Goal: Browse casually: Explore the website without a specific task or goal

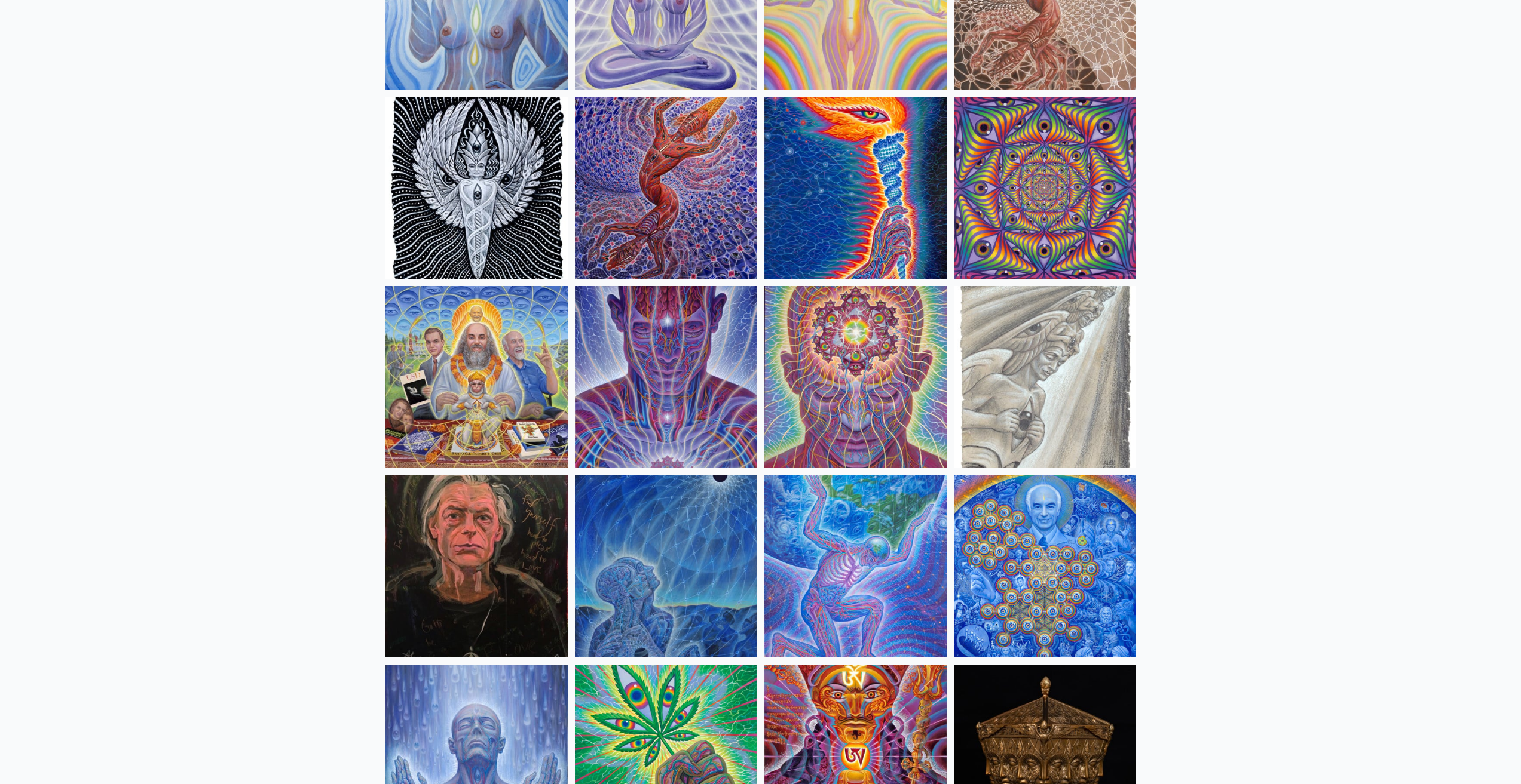
scroll to position [1255, 0]
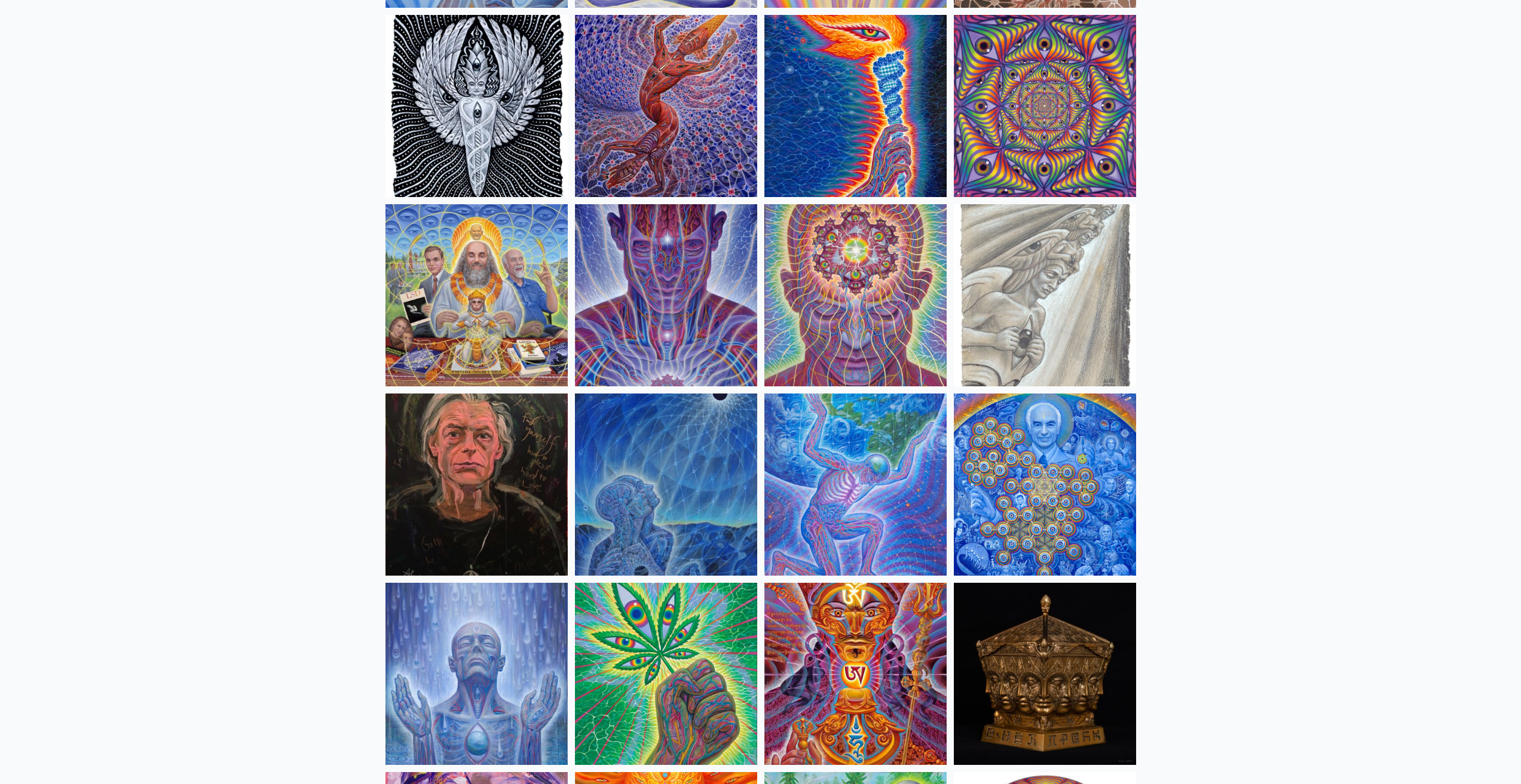
click at [484, 322] on img at bounding box center [476, 295] width 182 height 182
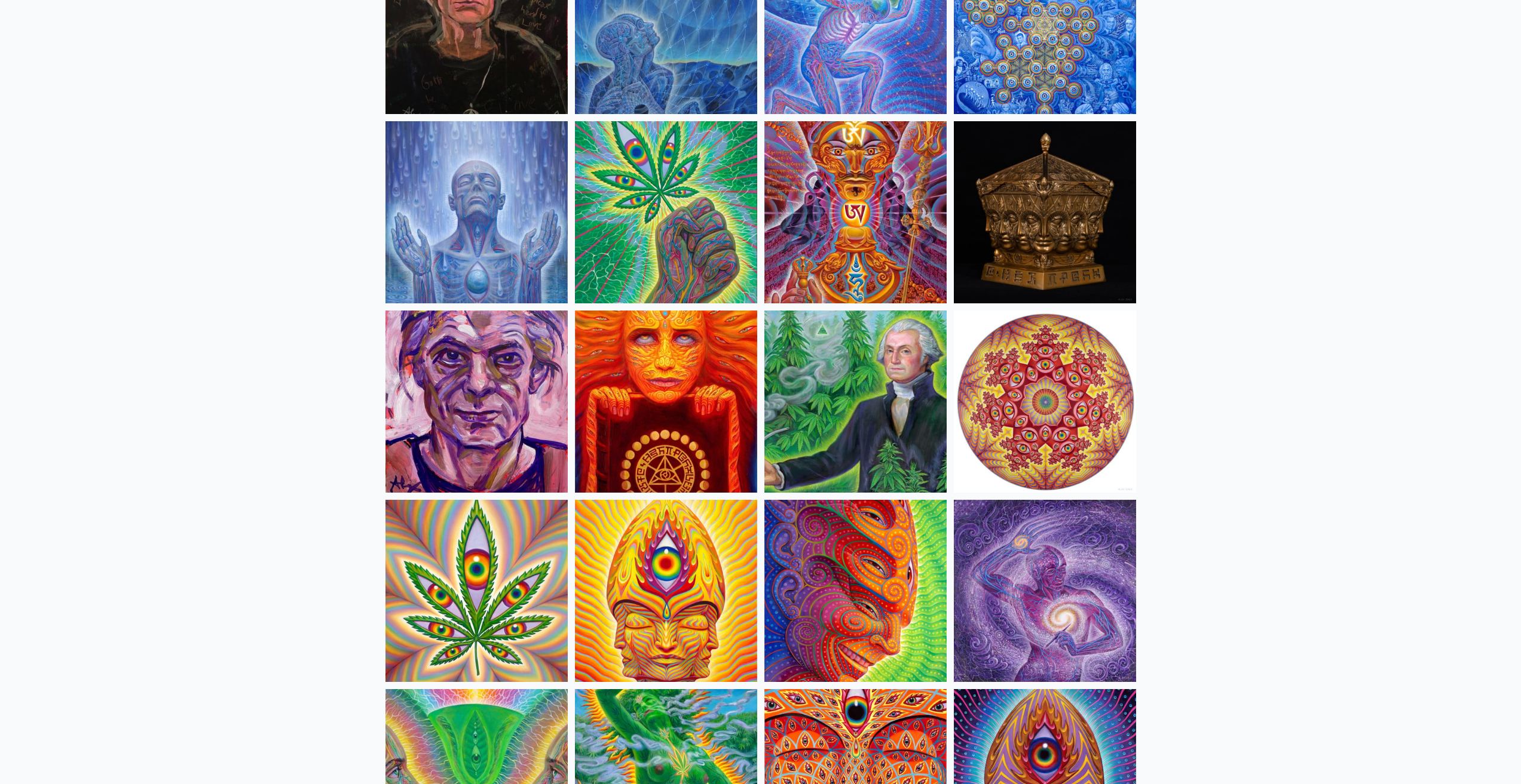
scroll to position [1732, 0]
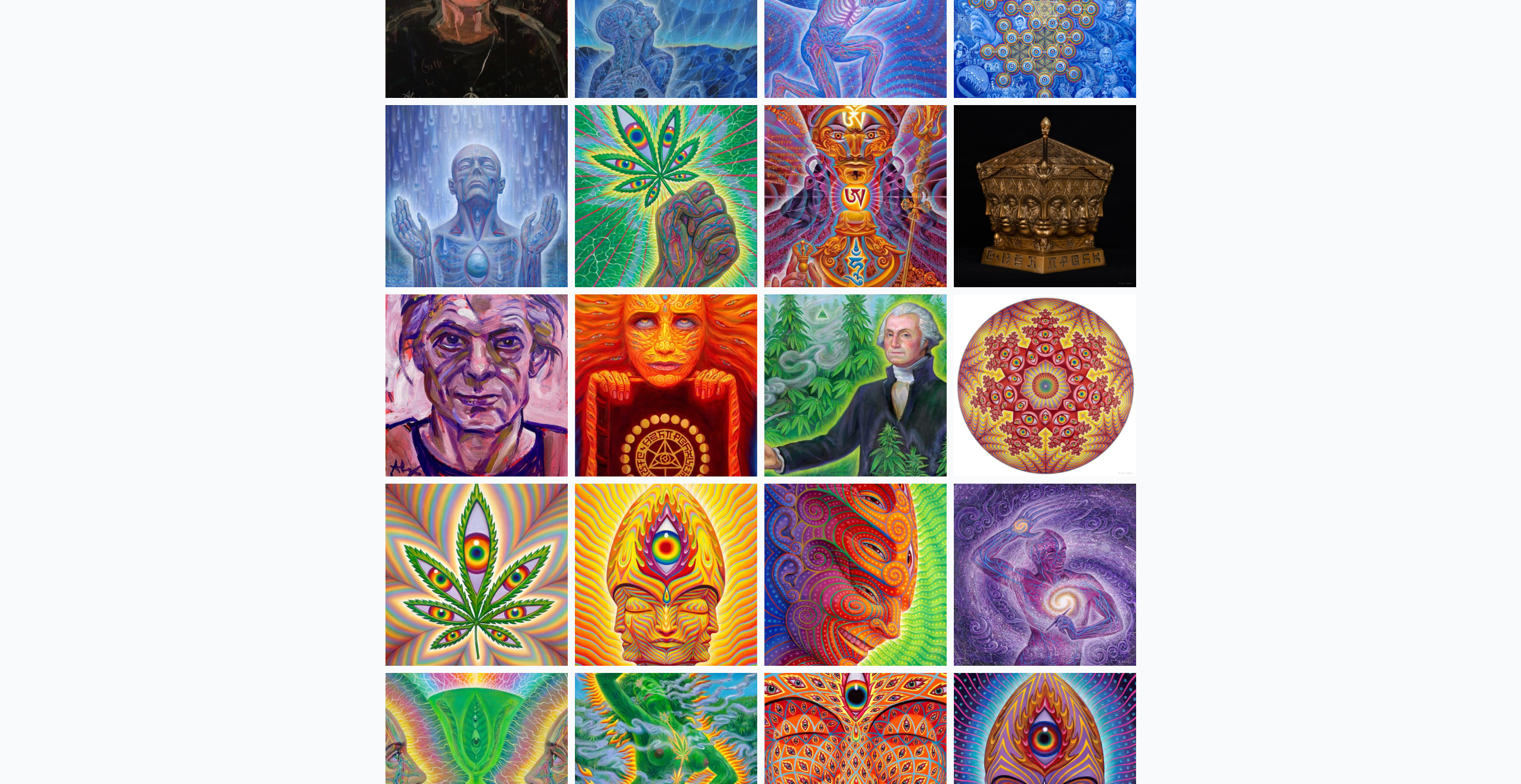
click at [681, 203] on img at bounding box center [666, 196] width 182 height 182
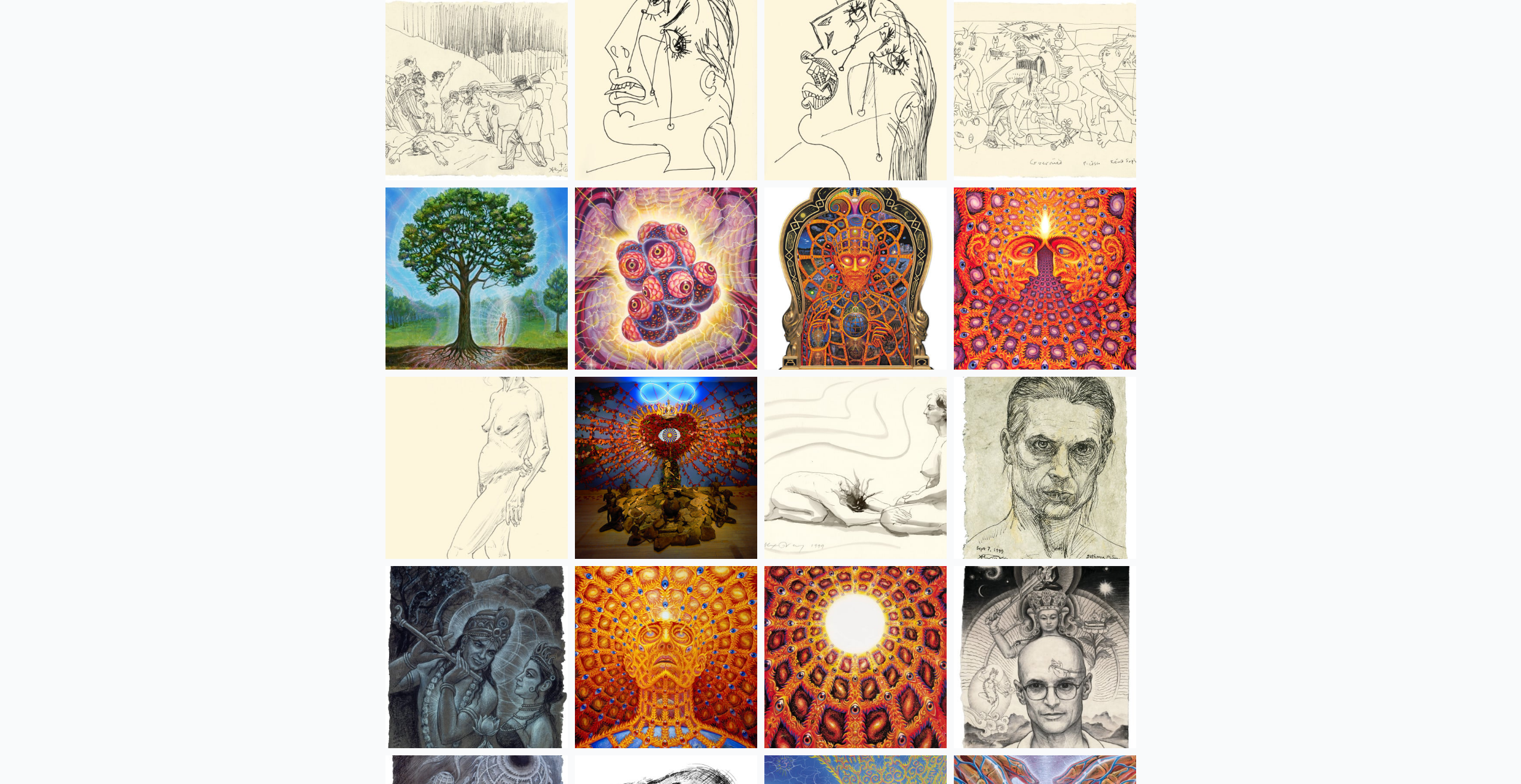
scroll to position [8005, 0]
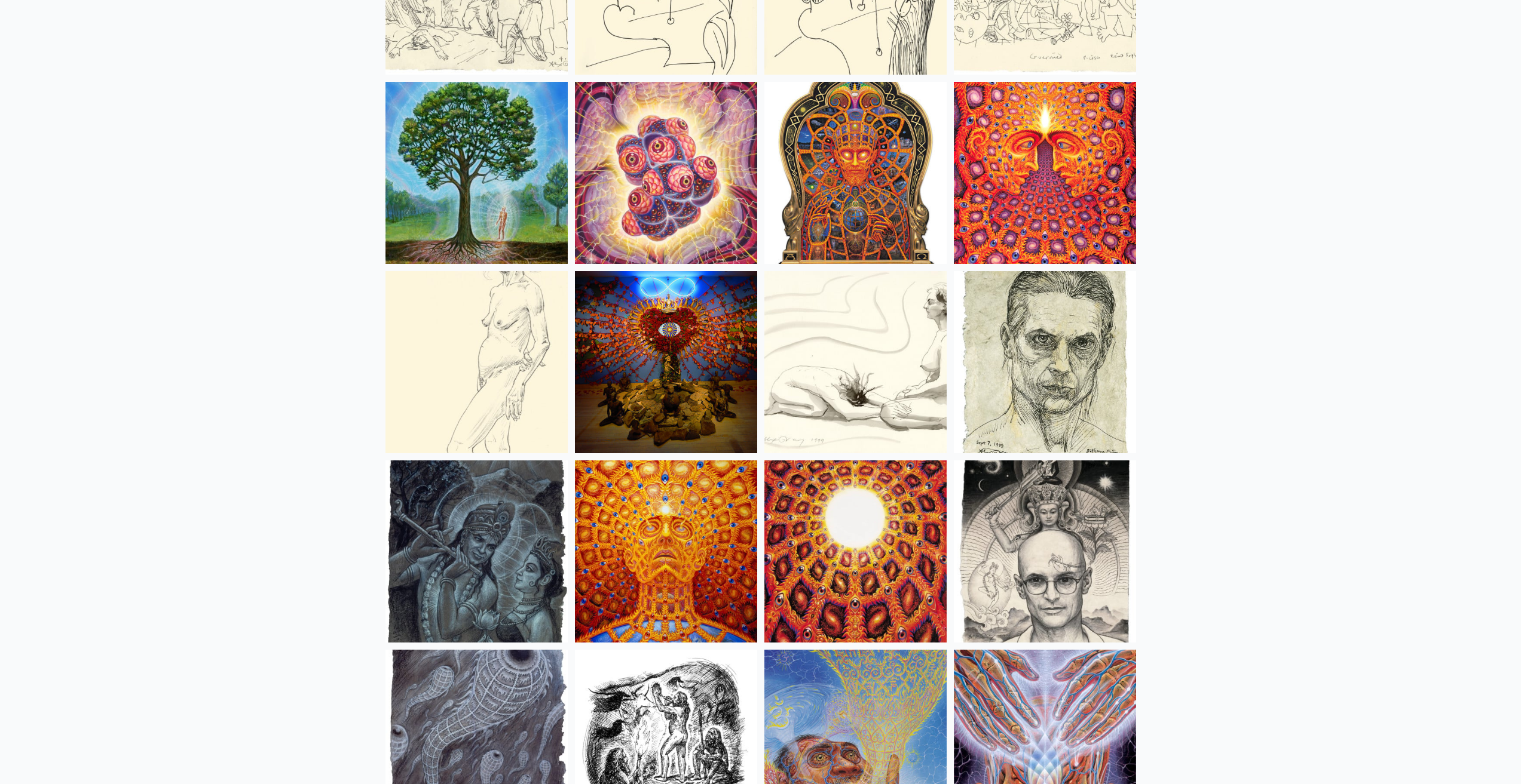
click at [892, 190] on img at bounding box center [855, 173] width 182 height 182
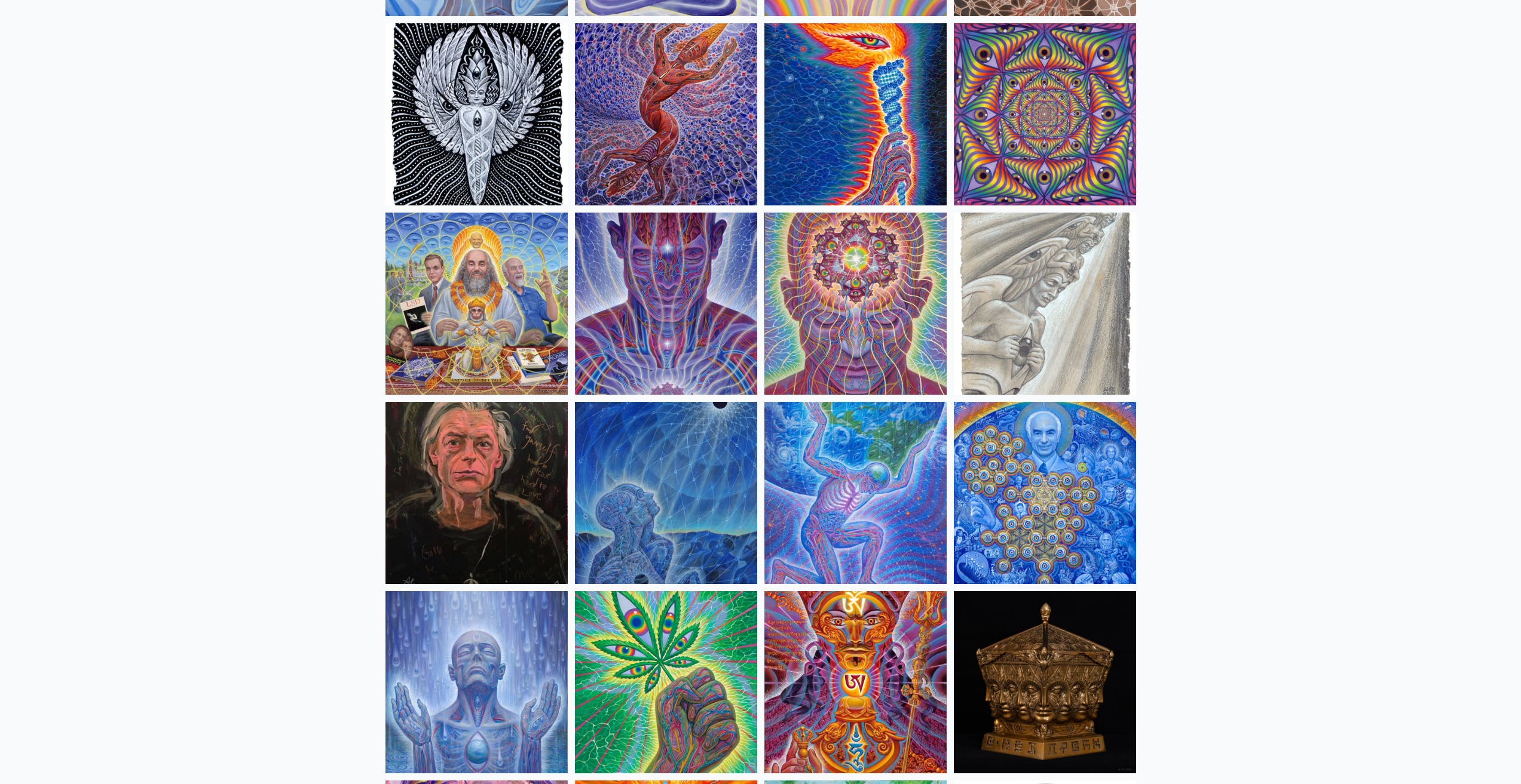
scroll to position [1255, 0]
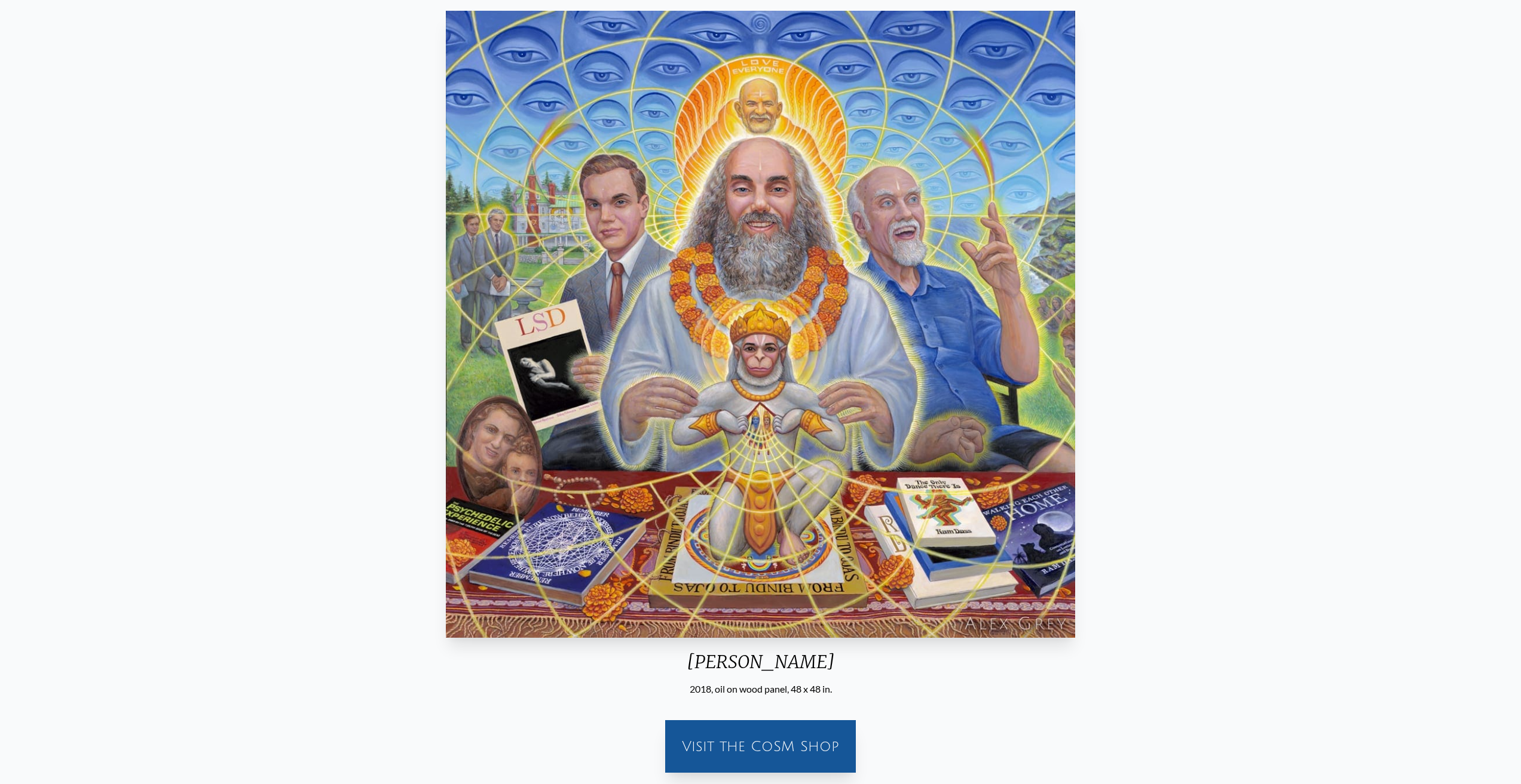
scroll to position [179, 0]
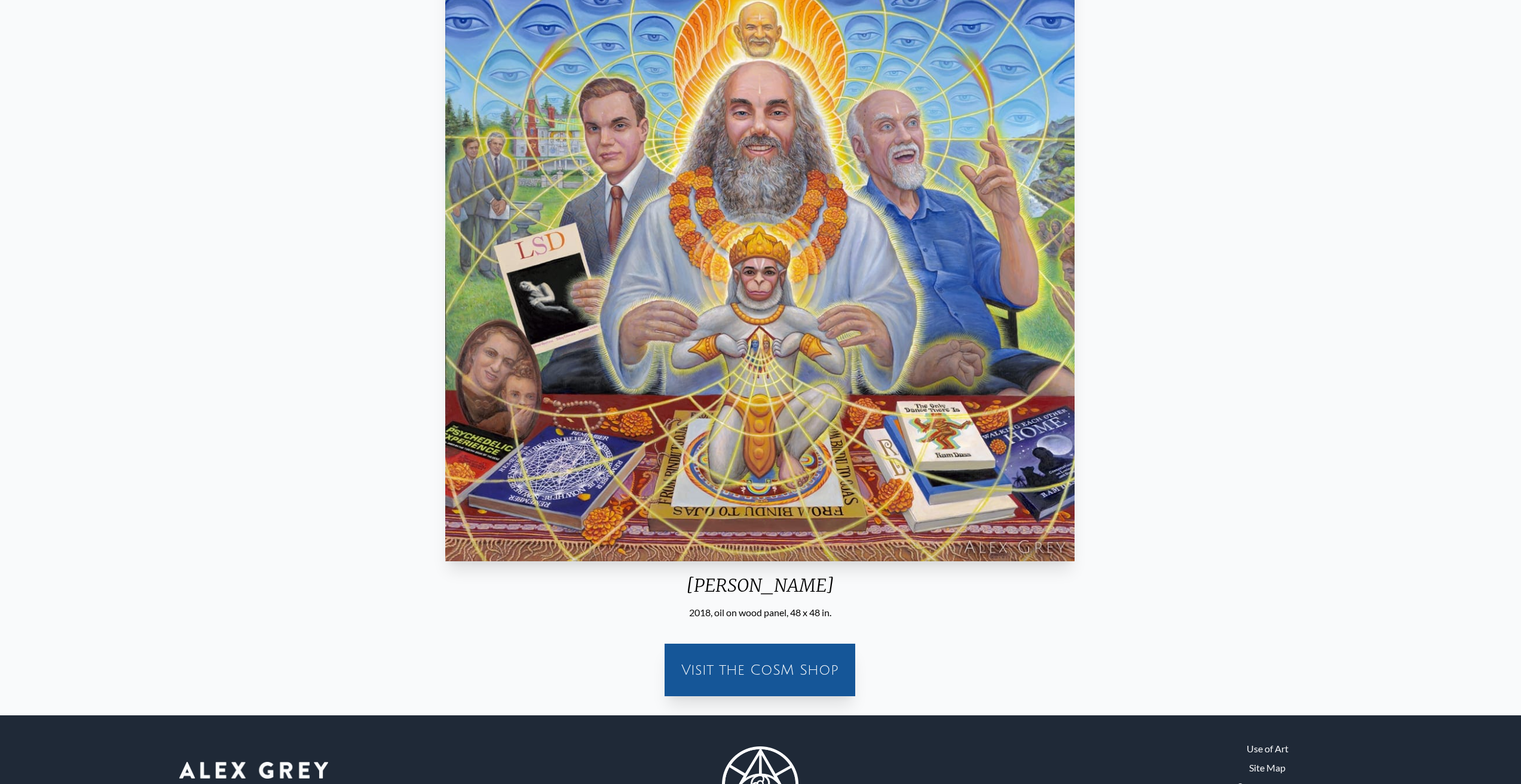
click at [762, 656] on div "Visit the CoSM Shop" at bounding box center [759, 670] width 176 height 38
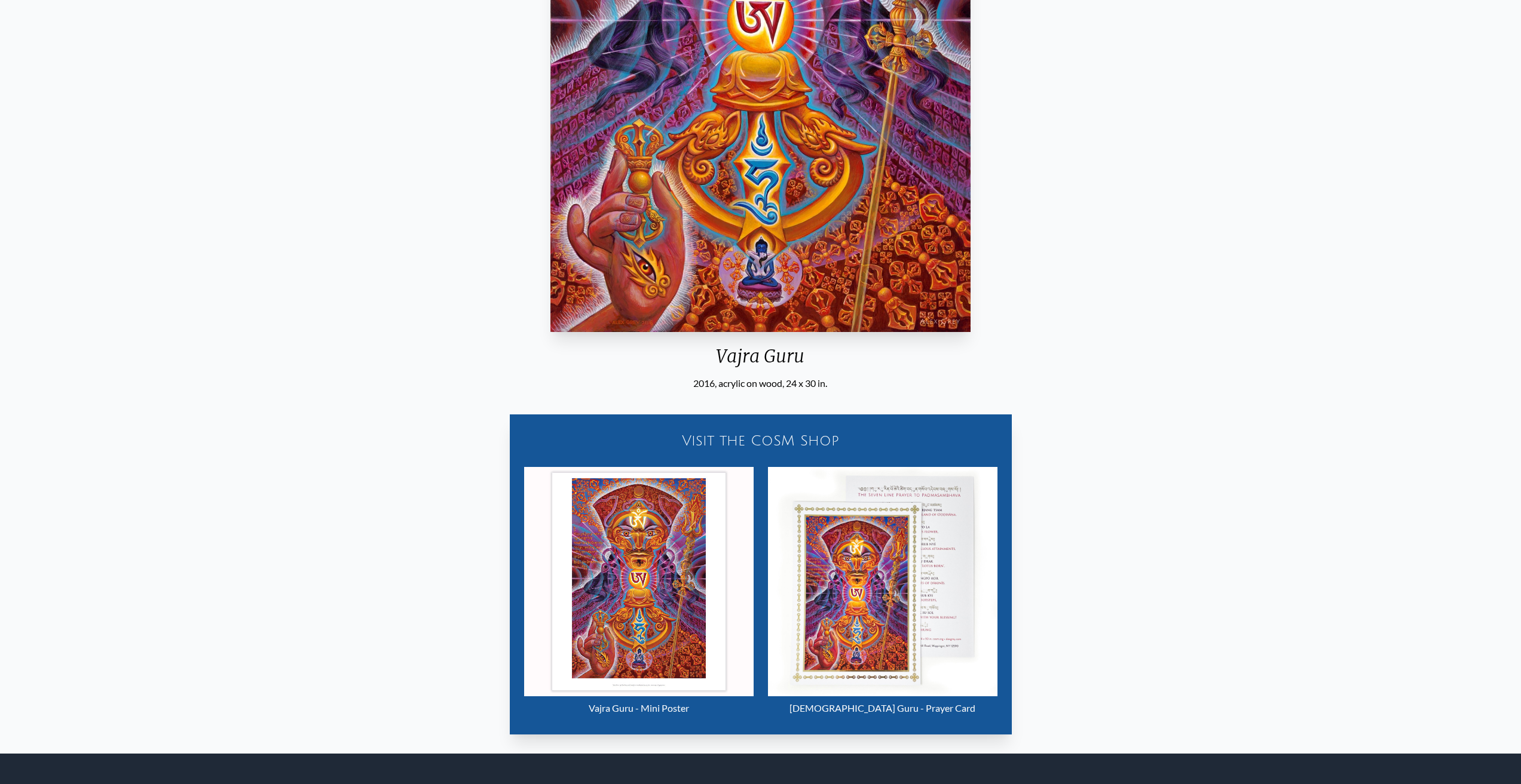
scroll to position [478, 0]
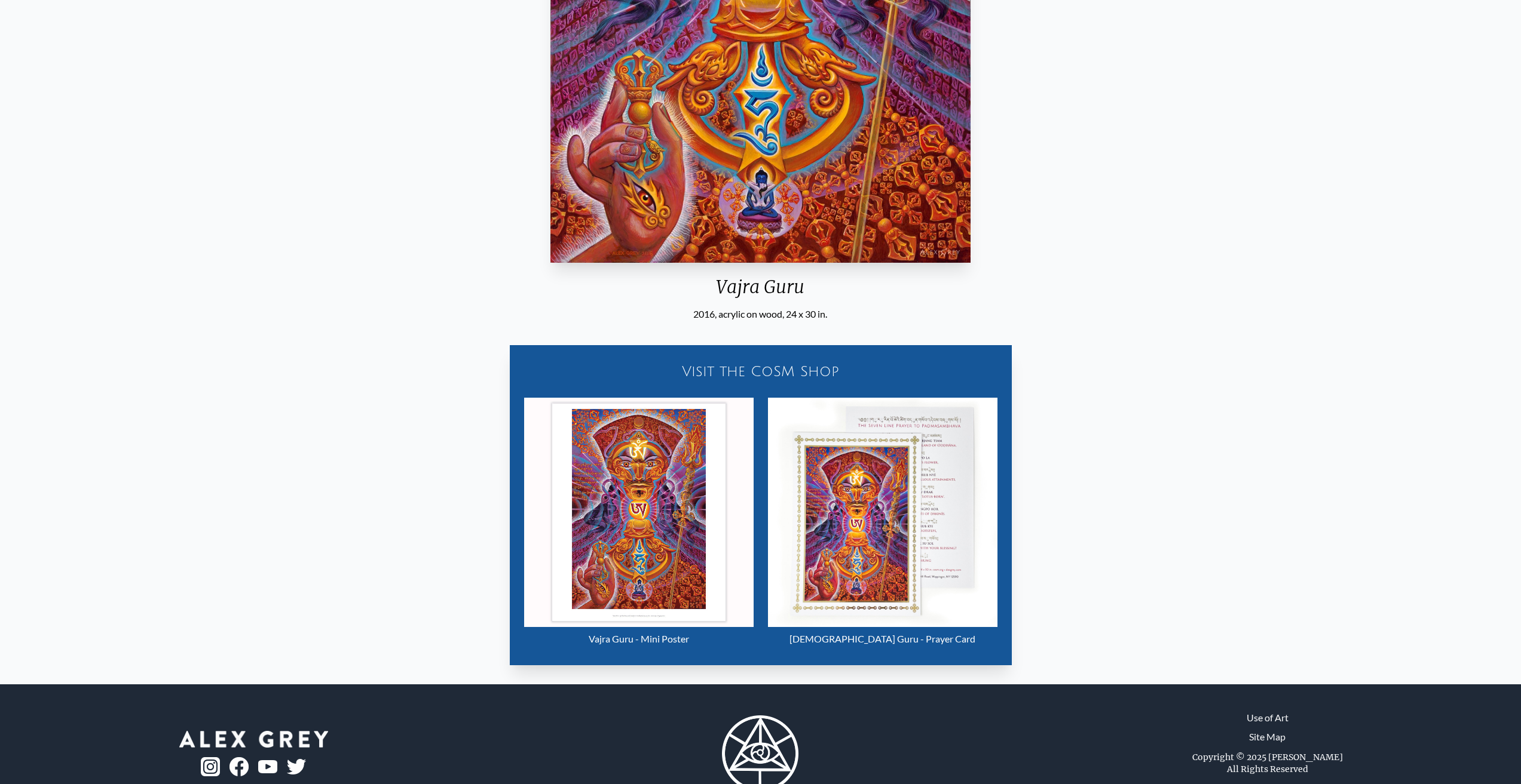
click at [722, 372] on div "Visit the CoSM Shop" at bounding box center [761, 372] width 488 height 38
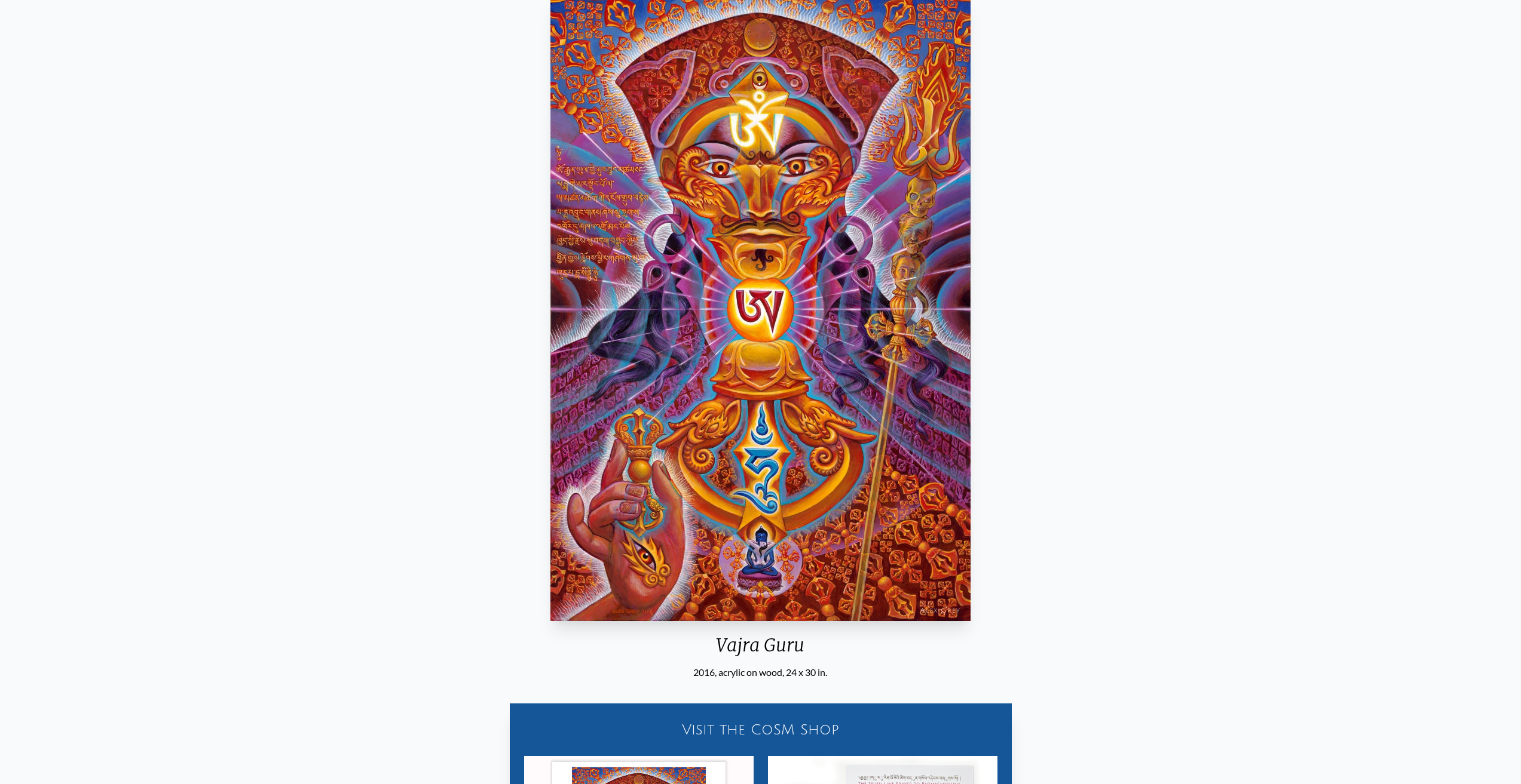
scroll to position [179, 0]
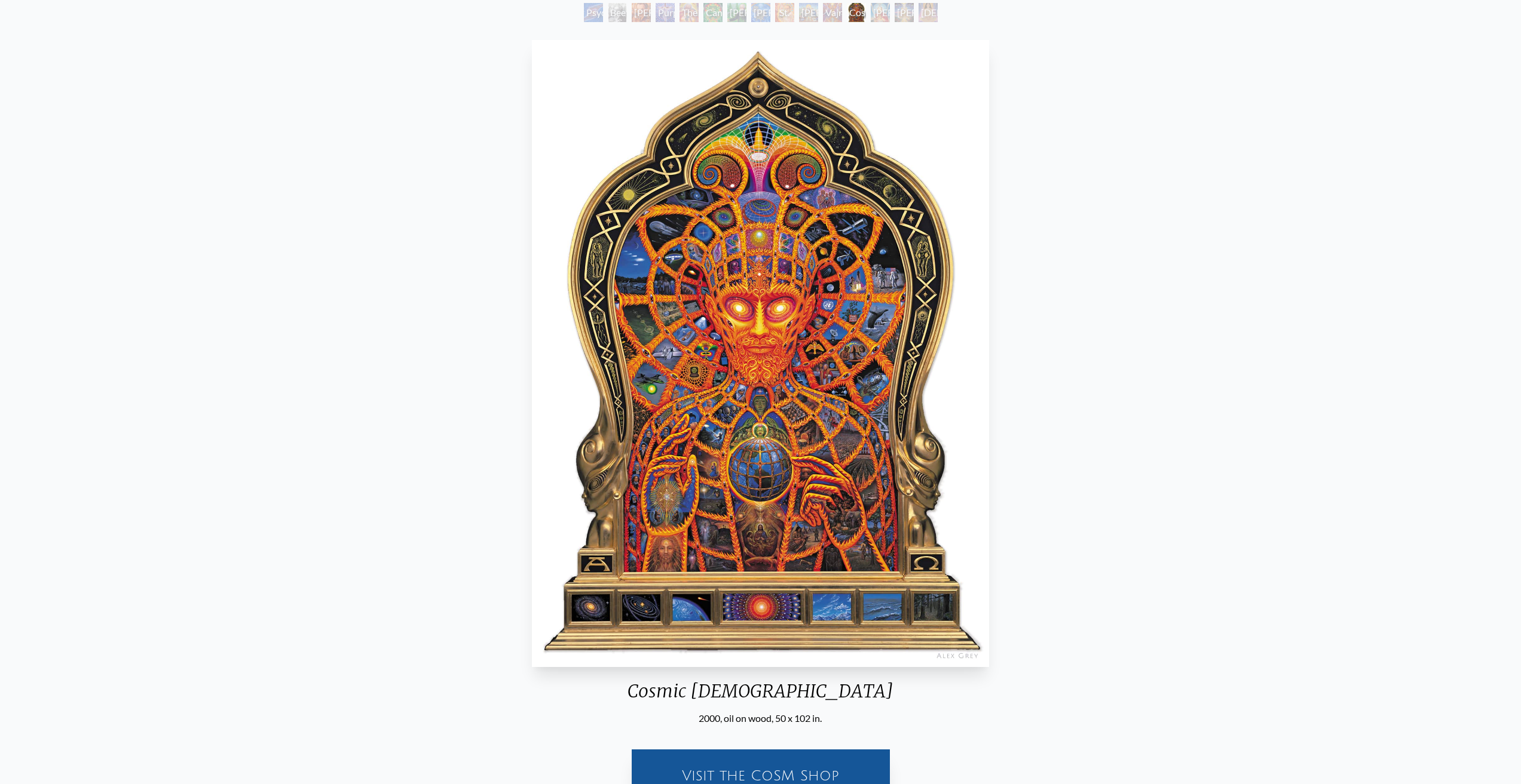
scroll to position [60, 0]
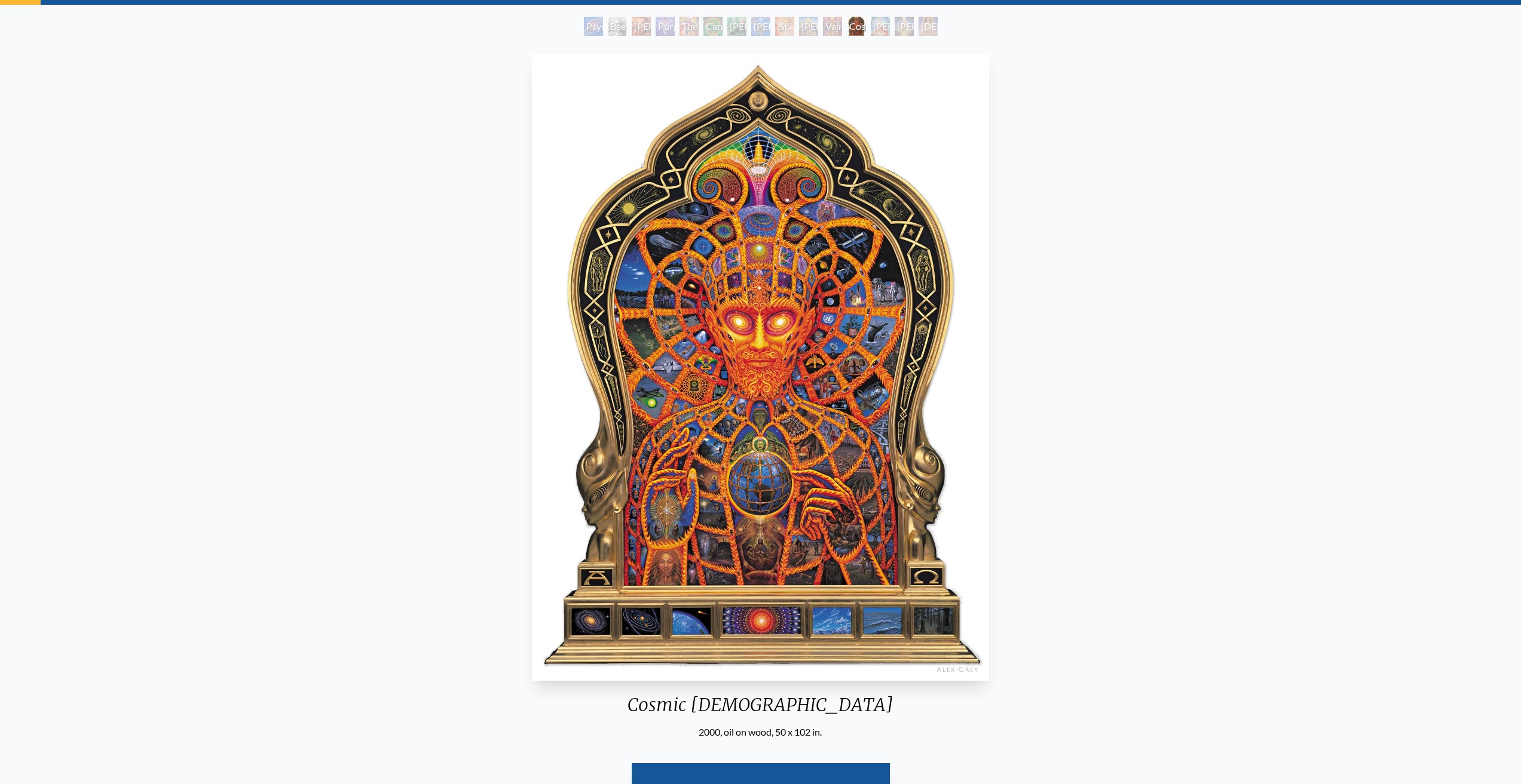
click at [810, 285] on img "12 / 15" at bounding box center [761, 367] width 458 height 627
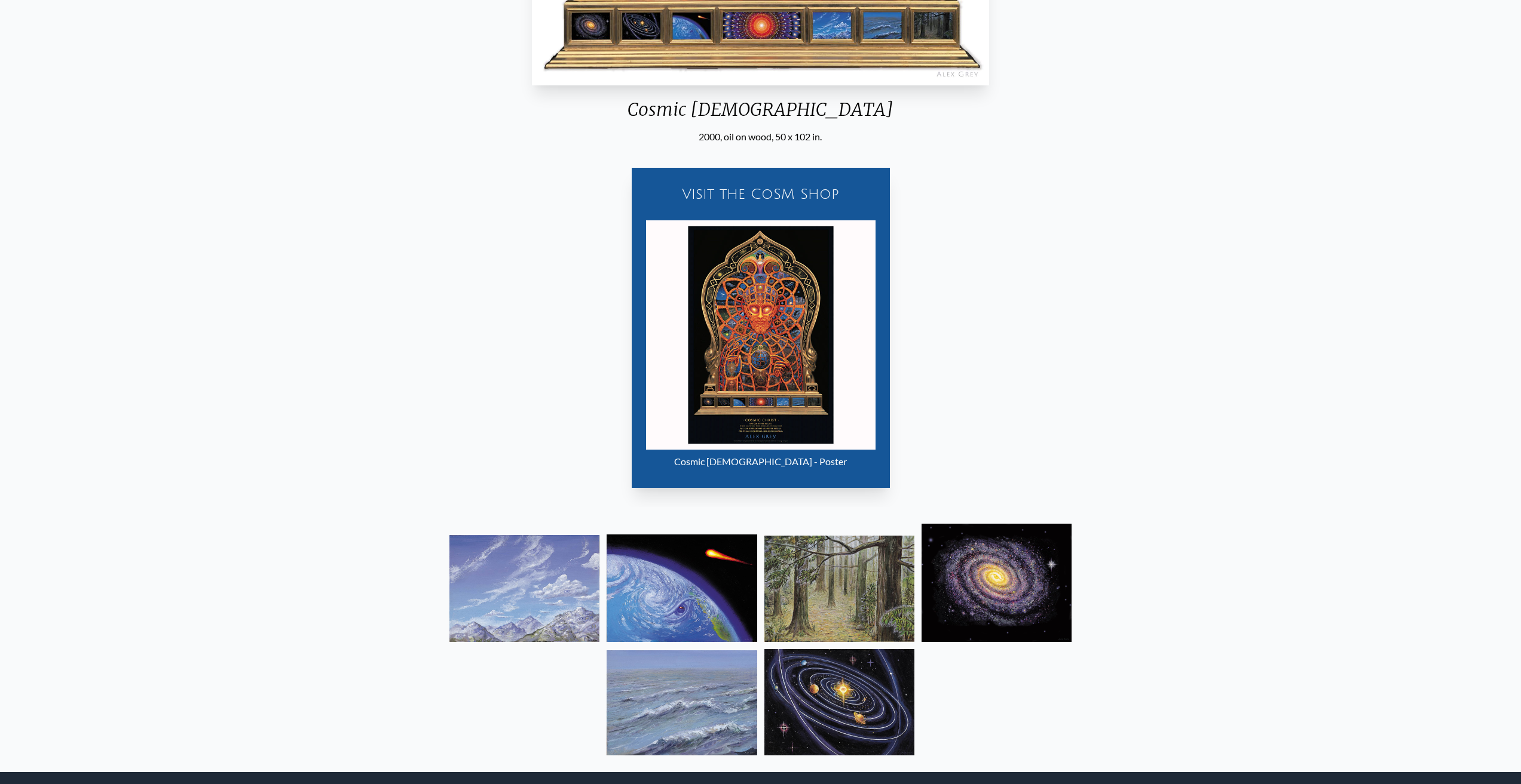
scroll to position [717, 0]
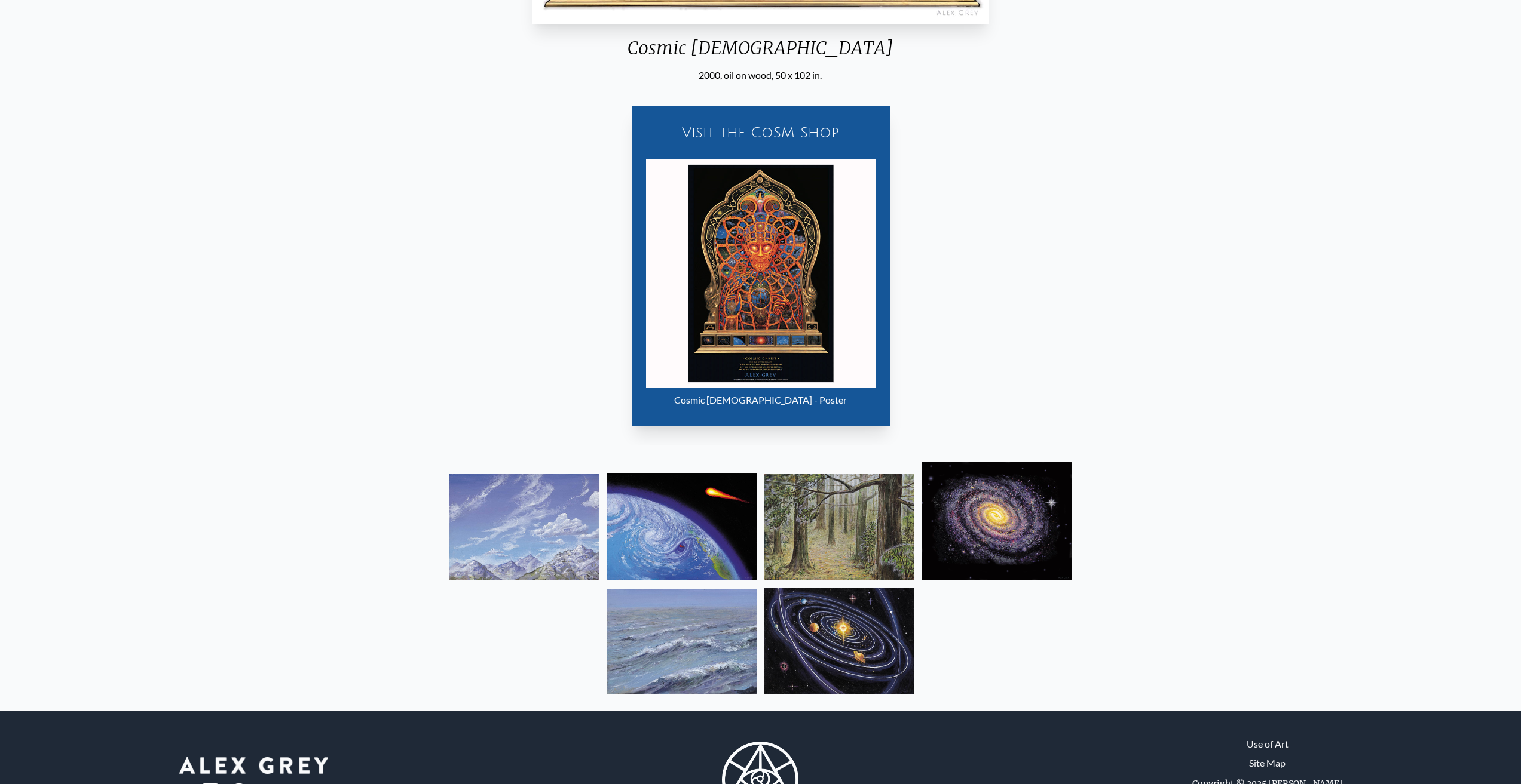
click at [807, 396] on div "Cosmic Christ - Poster" at bounding box center [761, 400] width 230 height 24
